Goal: Task Accomplishment & Management: Complete application form

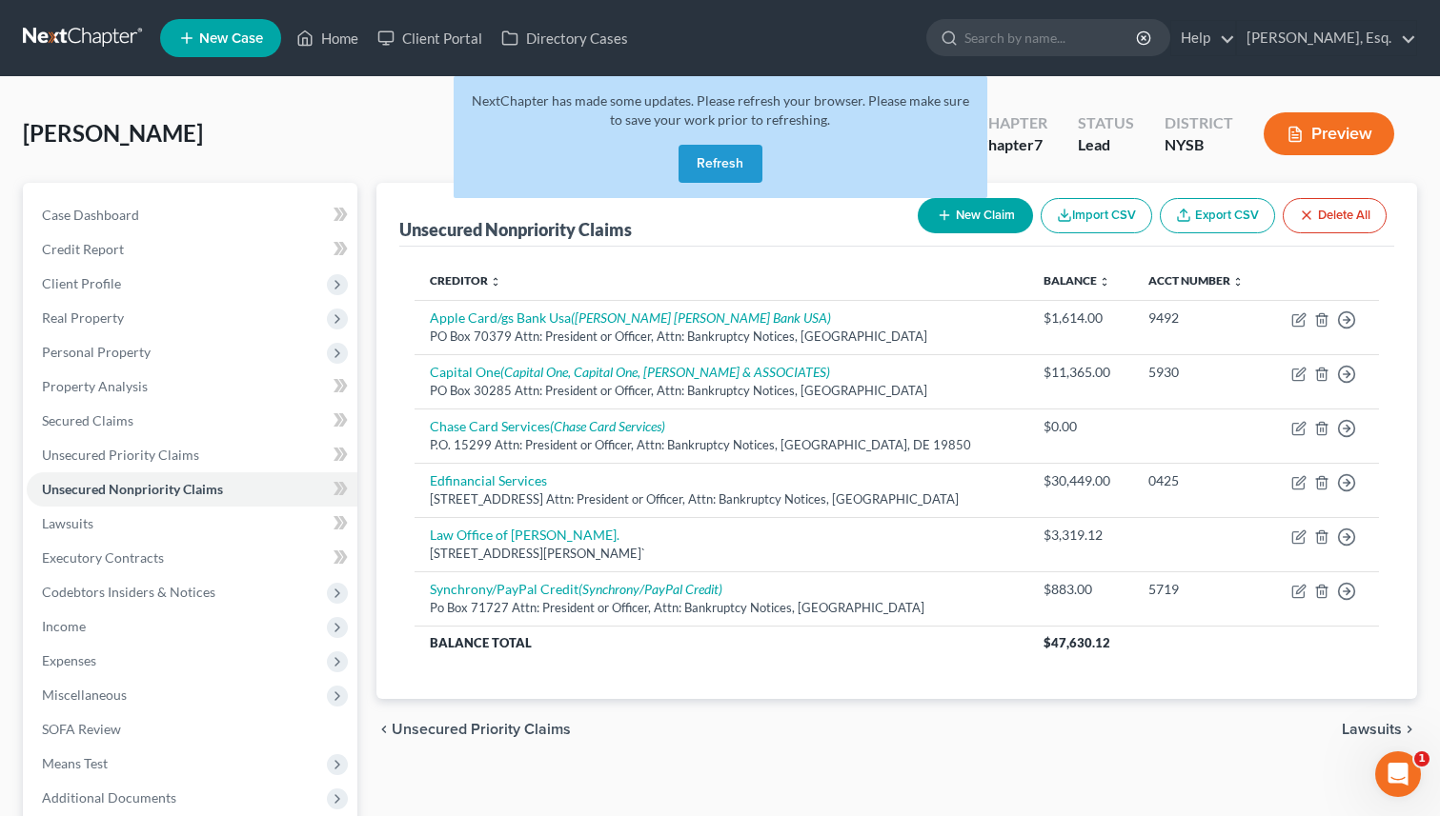
click at [700, 155] on button "Refresh" at bounding box center [720, 164] width 84 height 38
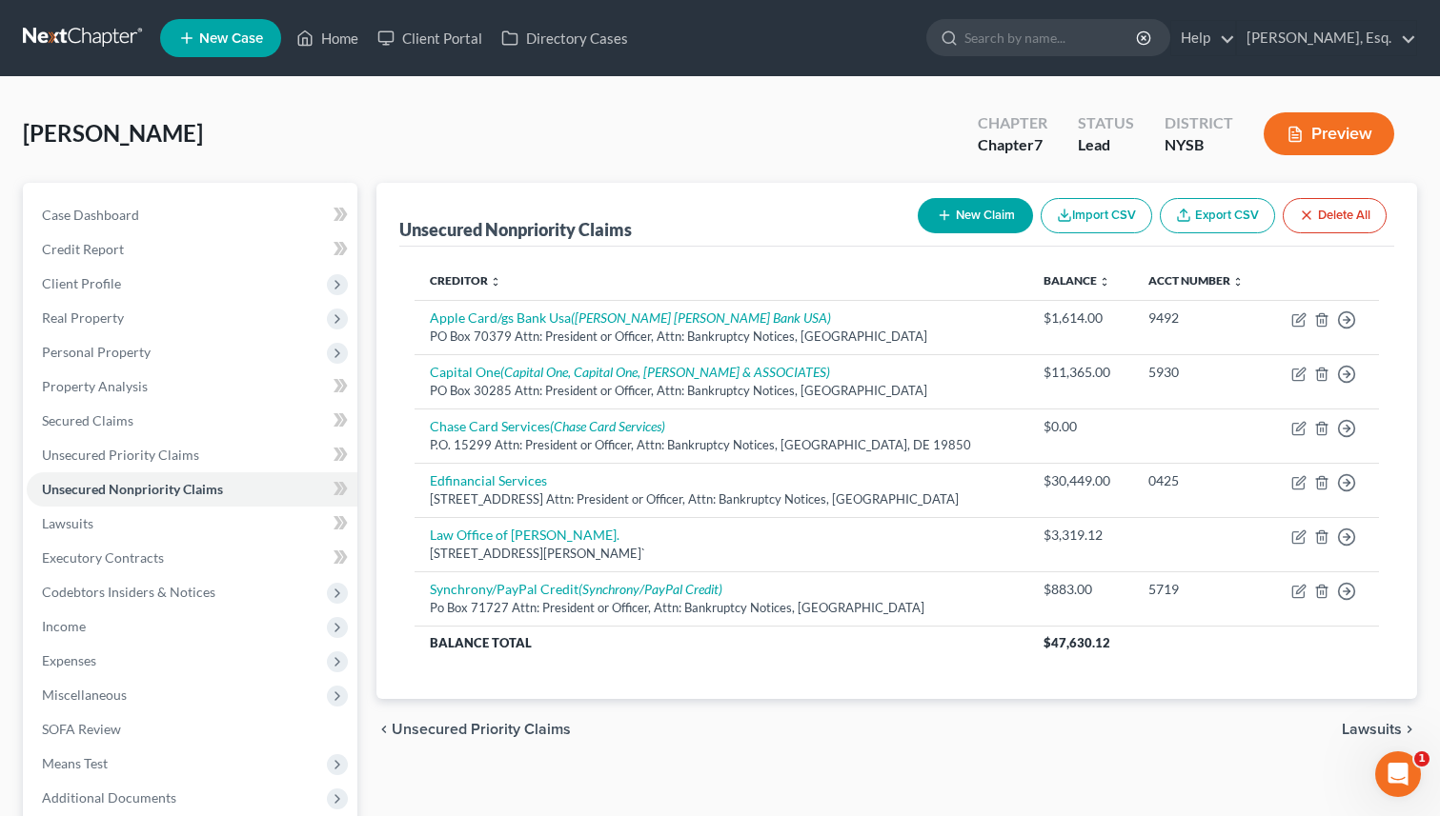
click at [948, 221] on button "New Claim" at bounding box center [974, 215] width 115 height 35
select select "0"
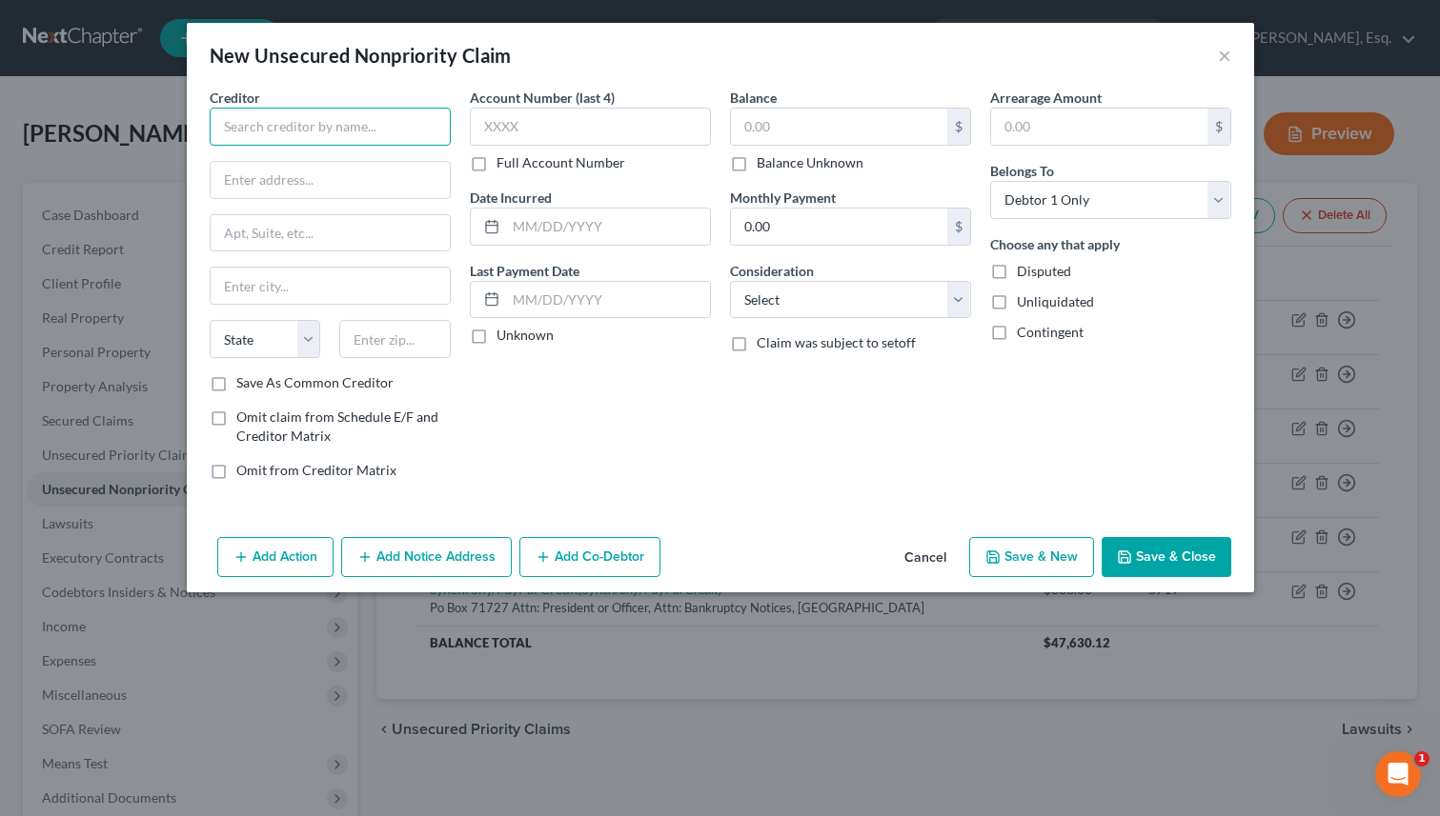
click at [371, 127] on input "text" at bounding box center [330, 127] width 241 height 38
type input "Paraco Gas"
paste input "[STREET_ADDRESS][US_STATE]"
drag, startPoint x: 362, startPoint y: 181, endPoint x: 398, endPoint y: 182, distance: 36.2
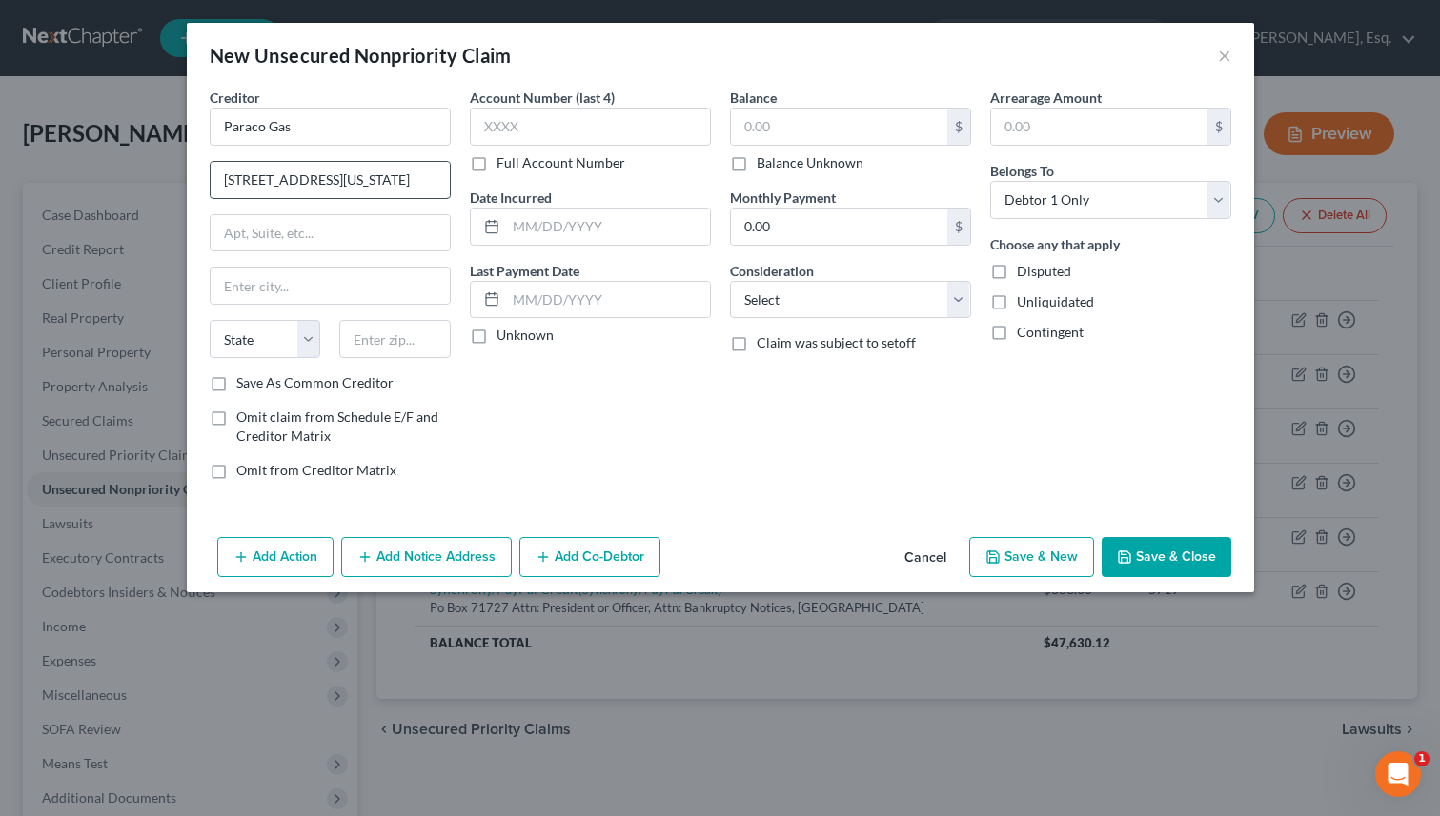
click at [398, 182] on input "[STREET_ADDRESS][US_STATE]" at bounding box center [330, 180] width 239 height 36
type input "[STREET_ADDRESS][US_STATE]"
click at [375, 332] on input "text" at bounding box center [394, 339] width 111 height 38
paste input "10573"
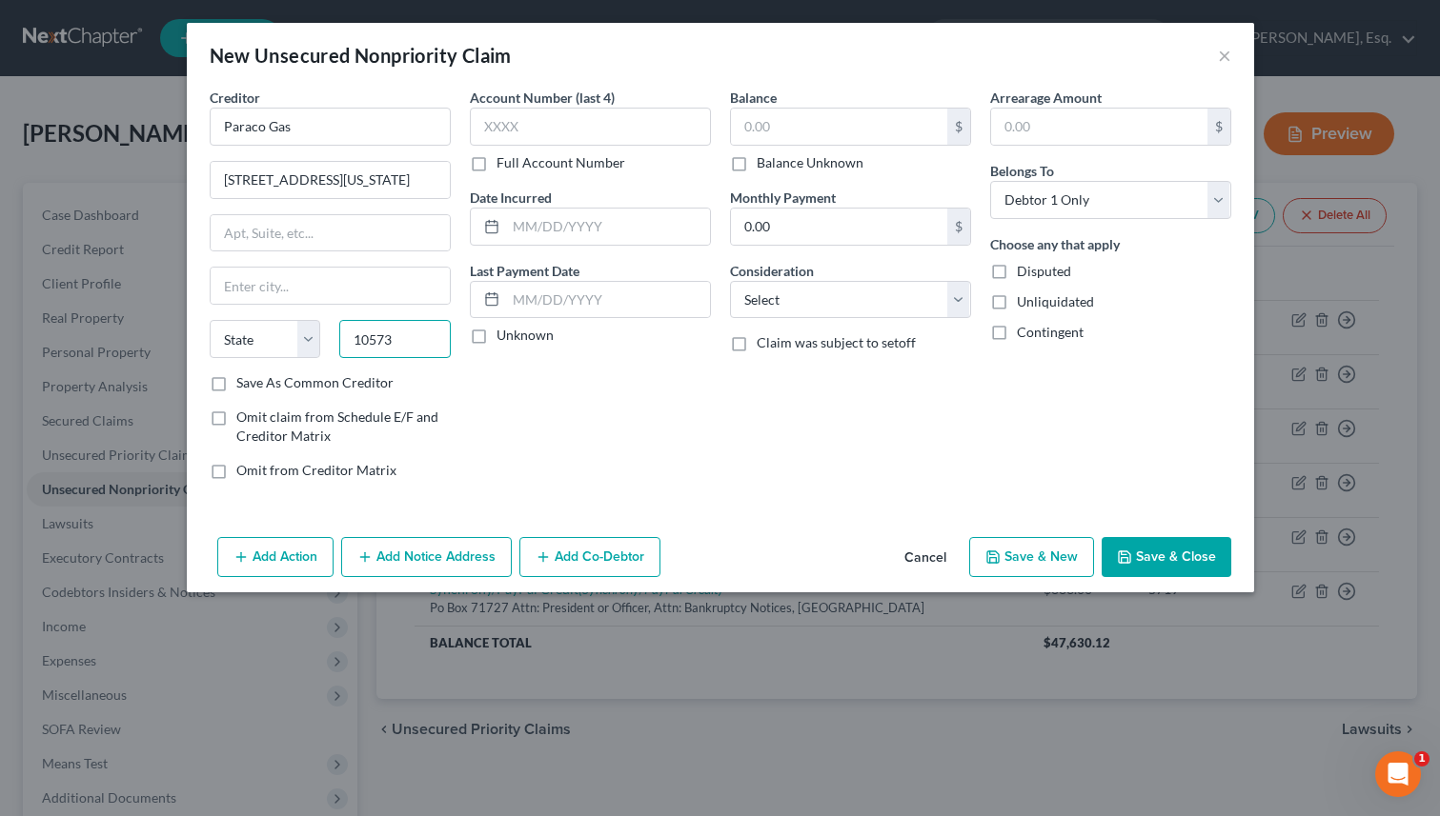
type input "10573"
type input "[GEOGRAPHIC_DATA][PERSON_NAME]"
select select "35"
drag, startPoint x: 434, startPoint y: 181, endPoint x: 464, endPoint y: 185, distance: 29.8
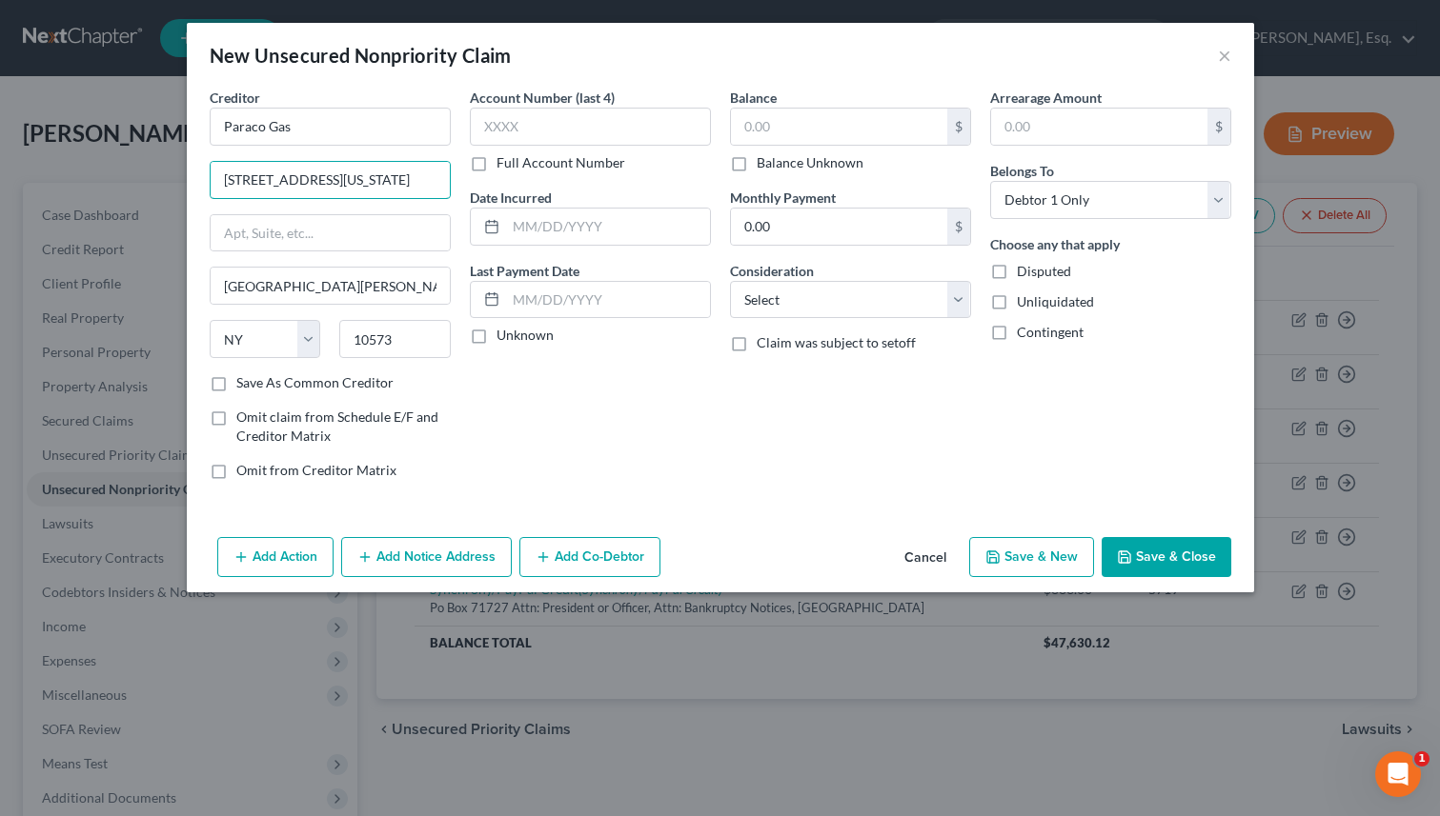
click at [464, 185] on div "Creditor * Paraco Gas [STREET_ADDRESS][US_STATE]-1354 [GEOGRAPHIC_DATA][PERSON_…" at bounding box center [720, 292] width 1040 height 408
click at [378, 180] on input "[STREET_ADDRESS][US_STATE]" at bounding box center [330, 180] width 239 height 36
drag, startPoint x: 233, startPoint y: 182, endPoint x: 495, endPoint y: 206, distance: 263.1
click at [495, 206] on div "Creditor * Paraco Gas [STREET_ADDRESS][US_STATE]-1354 [GEOGRAPHIC_DATA][PERSON_…" at bounding box center [720, 292] width 1040 height 408
click at [344, 173] on input "[STREET_ADDRESS][US_STATE]" at bounding box center [330, 180] width 239 height 36
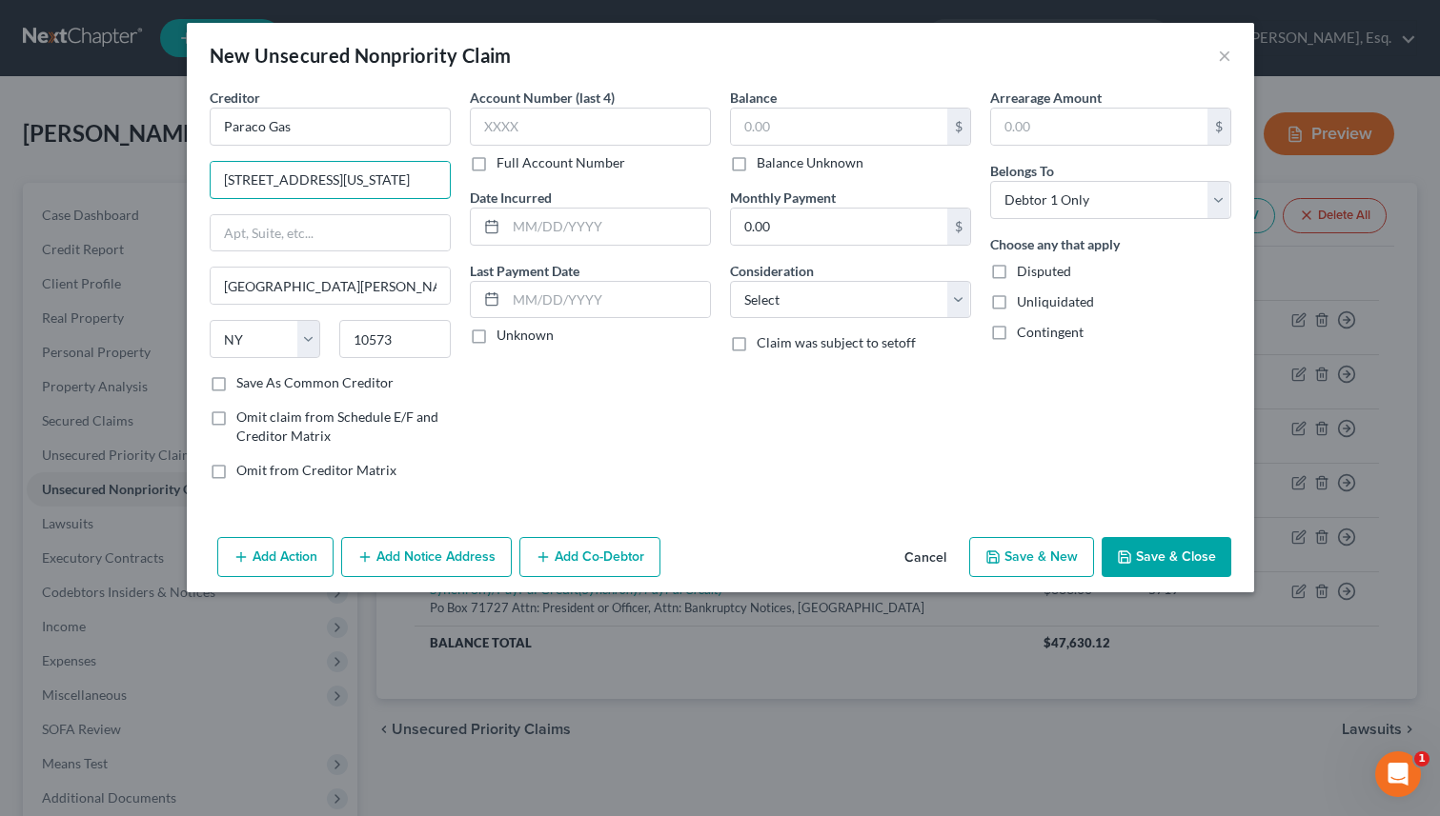
drag, startPoint x: 362, startPoint y: 179, endPoint x: 506, endPoint y: 188, distance: 144.1
click at [505, 189] on div "Creditor * Paraco Gas [STREET_ADDRESS][US_STATE]-1354 [GEOGRAPHIC_DATA][PERSON_…" at bounding box center [720, 292] width 1040 height 408
drag, startPoint x: 376, startPoint y: 186, endPoint x: 442, endPoint y: 186, distance: 65.7
click at [442, 186] on input "[STREET_ADDRESS]" at bounding box center [330, 180] width 239 height 36
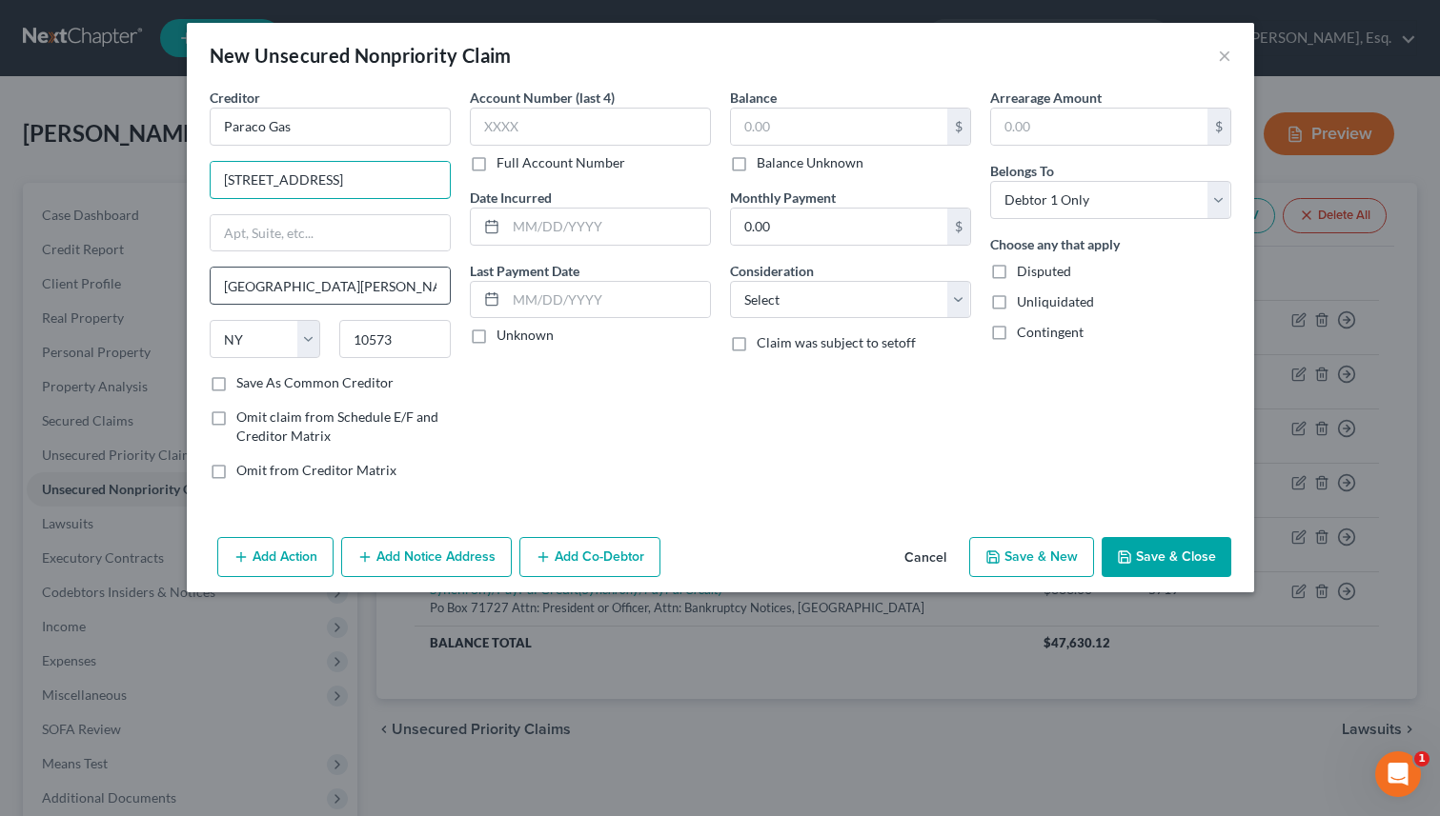
type input "[STREET_ADDRESS]"
click at [266, 296] on input "[GEOGRAPHIC_DATA][PERSON_NAME]" at bounding box center [330, 286] width 239 height 36
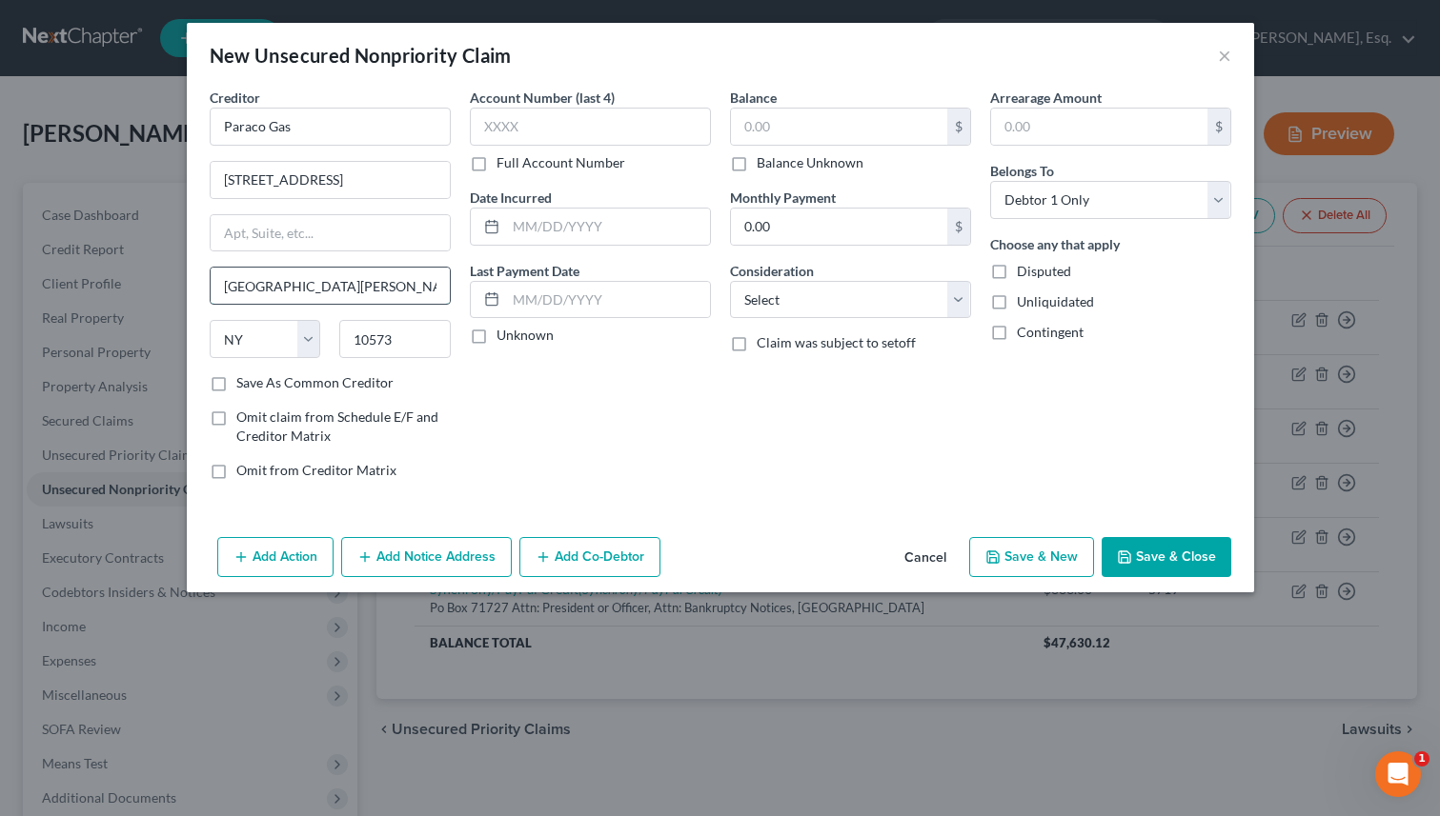
paste input "Rye Brook"
type input "Rye Brook"
drag, startPoint x: 414, startPoint y: 180, endPoint x: 571, endPoint y: 203, distance: 157.9
click at [571, 203] on div "Creditor * Paraco Gas [STREET_ADDRESS][GEOGRAPHIC_DATA][PERSON_NAME] [US_STATE]…" at bounding box center [720, 292] width 1040 height 408
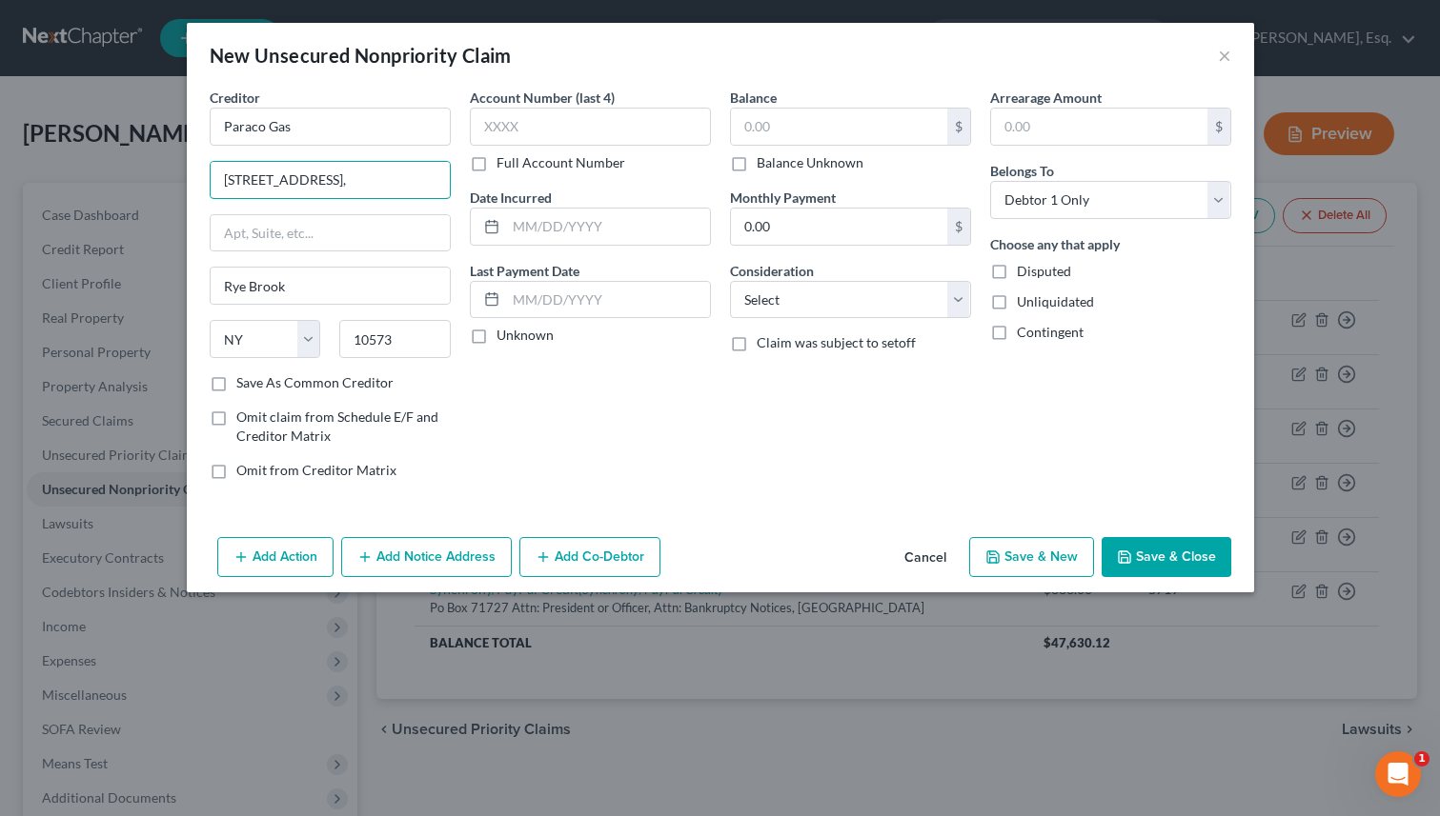
scroll to position [0, 0]
type input "[STREET_ADDRESS],"
type input "Attn: President or Officer, Attn: Bankruptcy Notices"
click at [236, 384] on label "Save As Common Creditor" at bounding box center [314, 382] width 157 height 19
click at [244, 384] on input "Save As Common Creditor" at bounding box center [250, 379] width 12 height 12
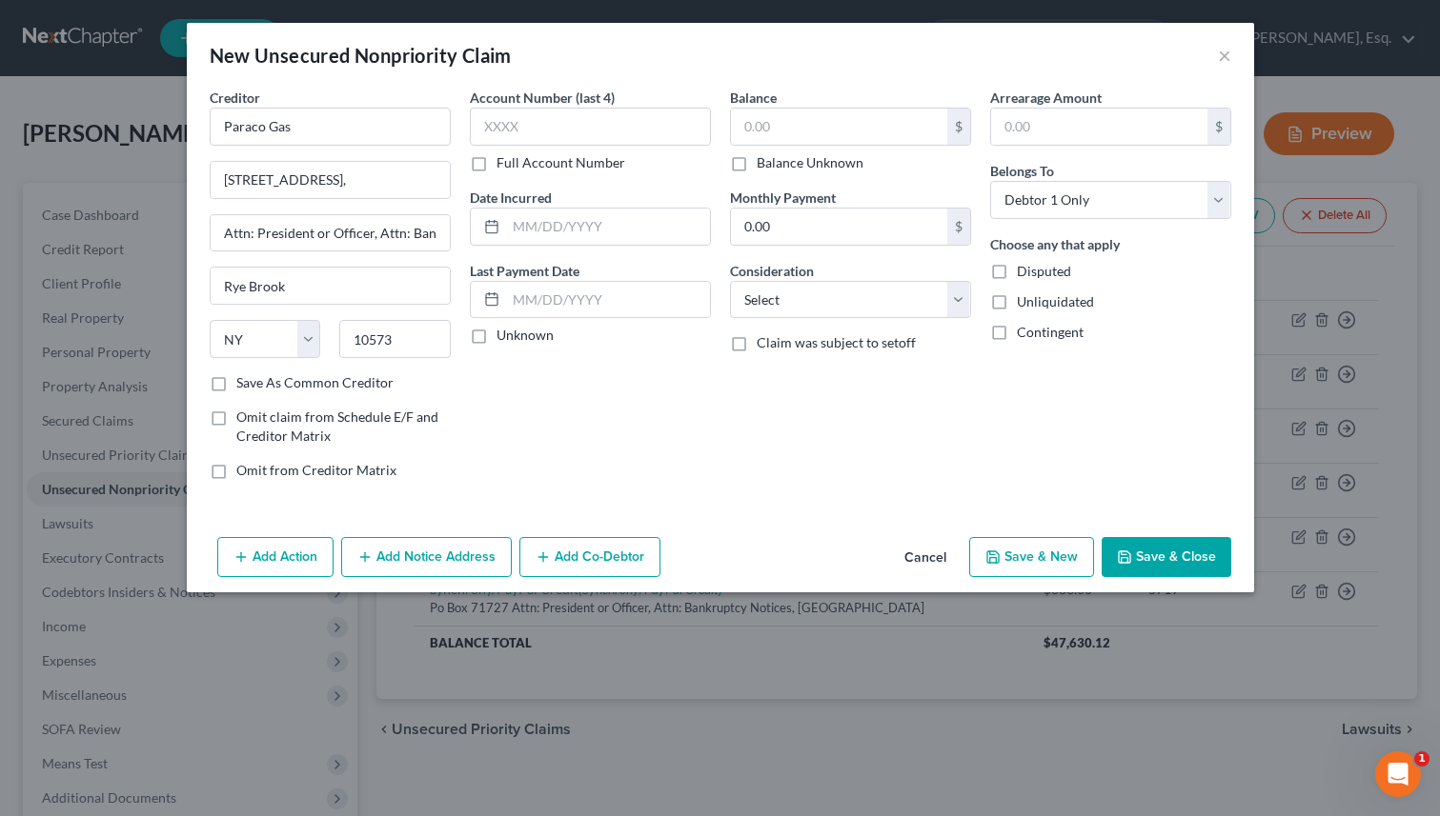
checkbox input "true"
click at [779, 124] on input "text" at bounding box center [839, 127] width 216 height 36
type input "1,600"
click at [1017, 274] on label "Disputed" at bounding box center [1044, 271] width 54 height 19
click at [1024, 274] on input "Disputed" at bounding box center [1030, 268] width 12 height 12
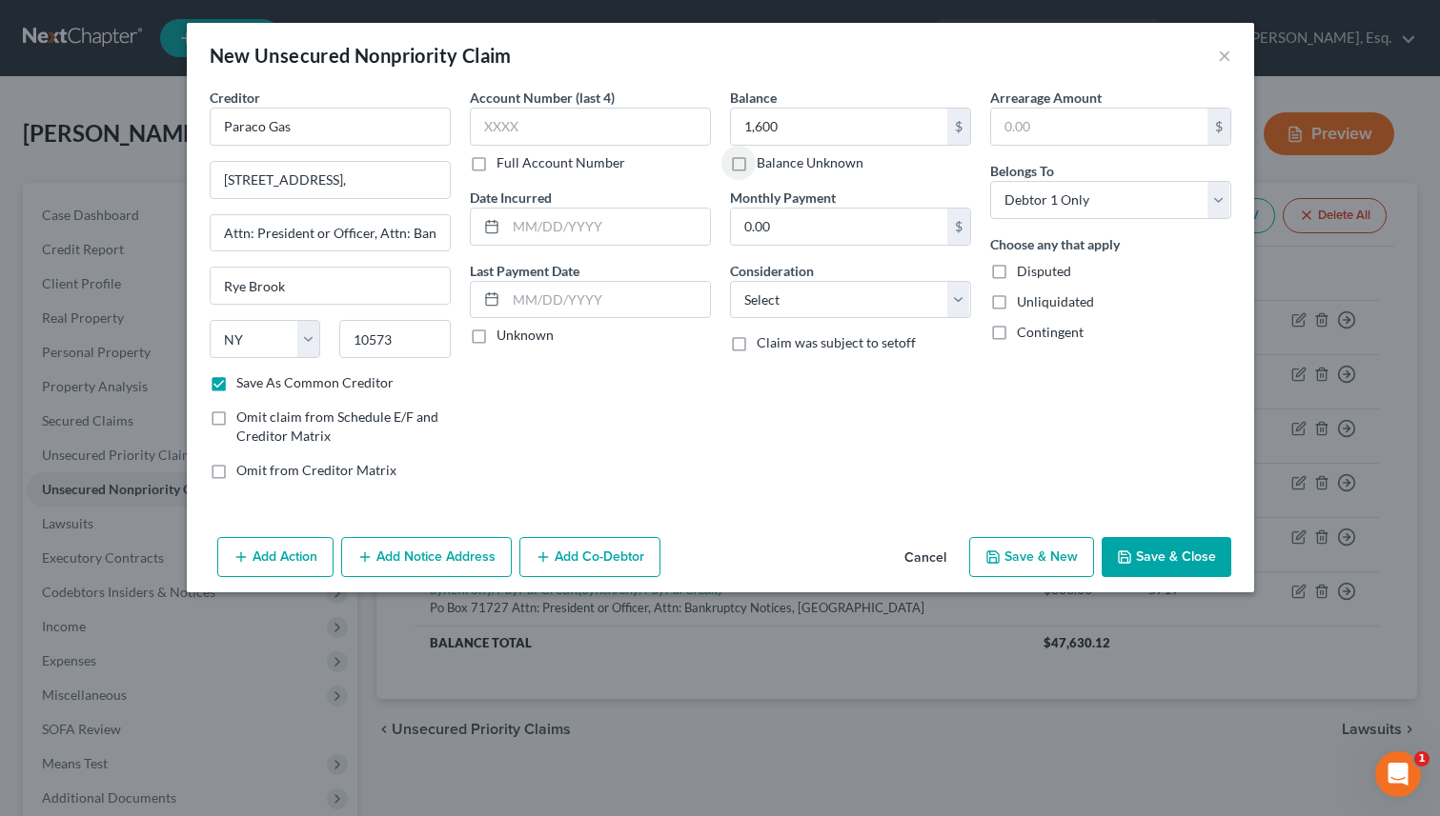
checkbox input "true"
click at [1043, 559] on button "Save & New" at bounding box center [1031, 557] width 125 height 40
checkbox input "false"
select select "0"
type input "1,600.00"
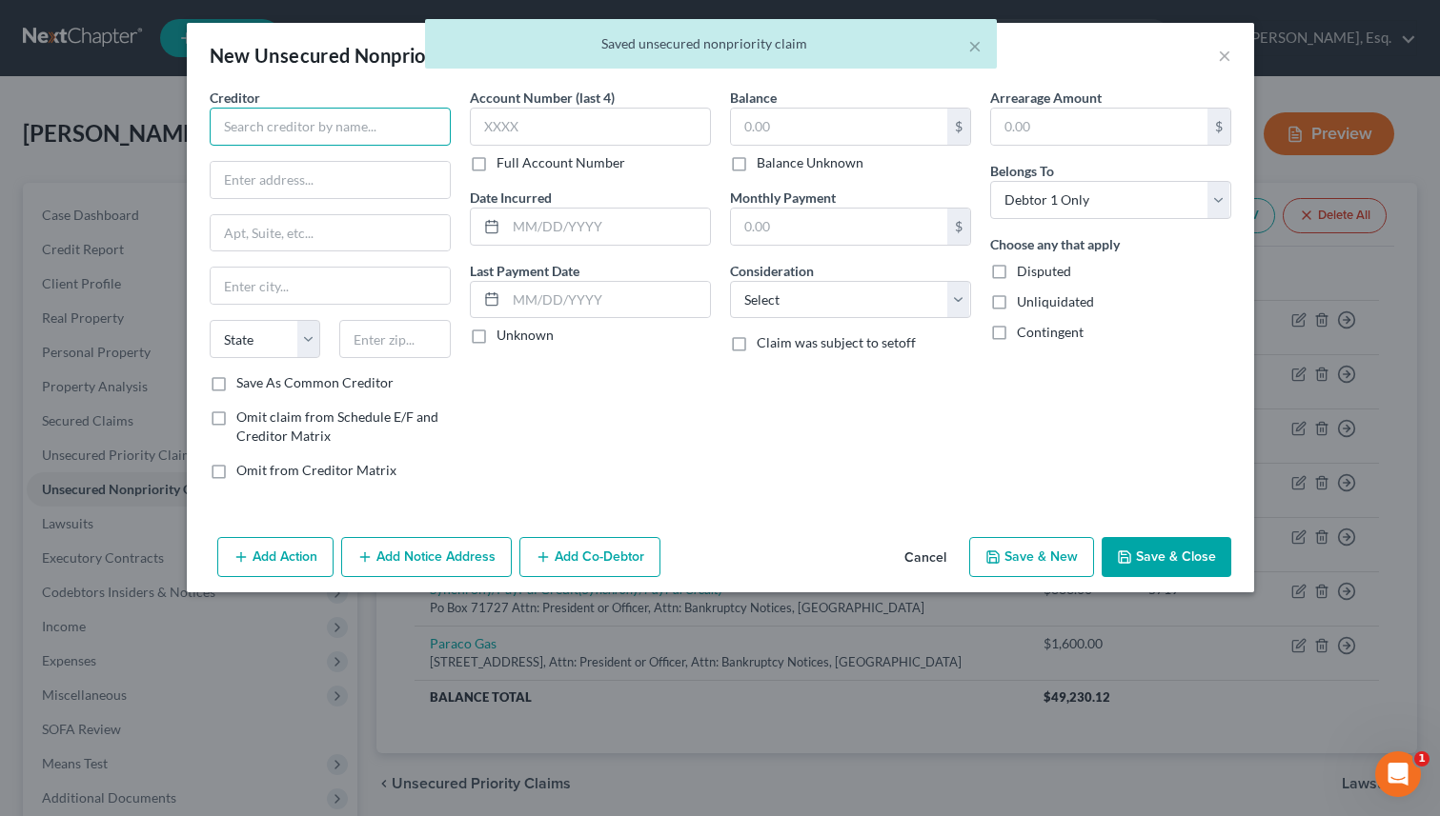
click at [402, 124] on input "text" at bounding box center [330, 127] width 241 height 38
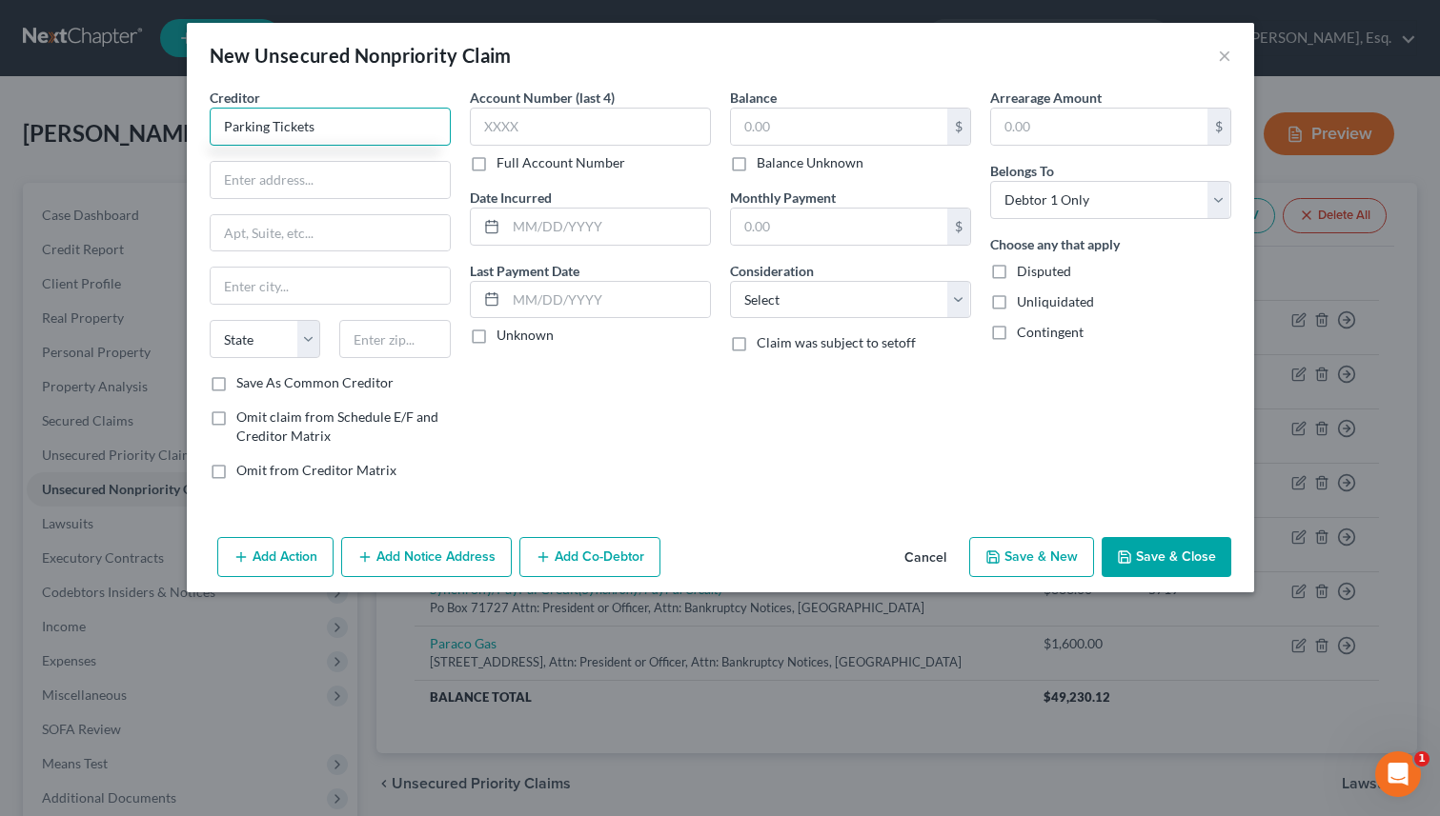
type input "Parking Tickets"
click at [1166, 570] on button "Save & Close" at bounding box center [1166, 557] width 130 height 40
